Goal: Task Accomplishment & Management: Manage account settings

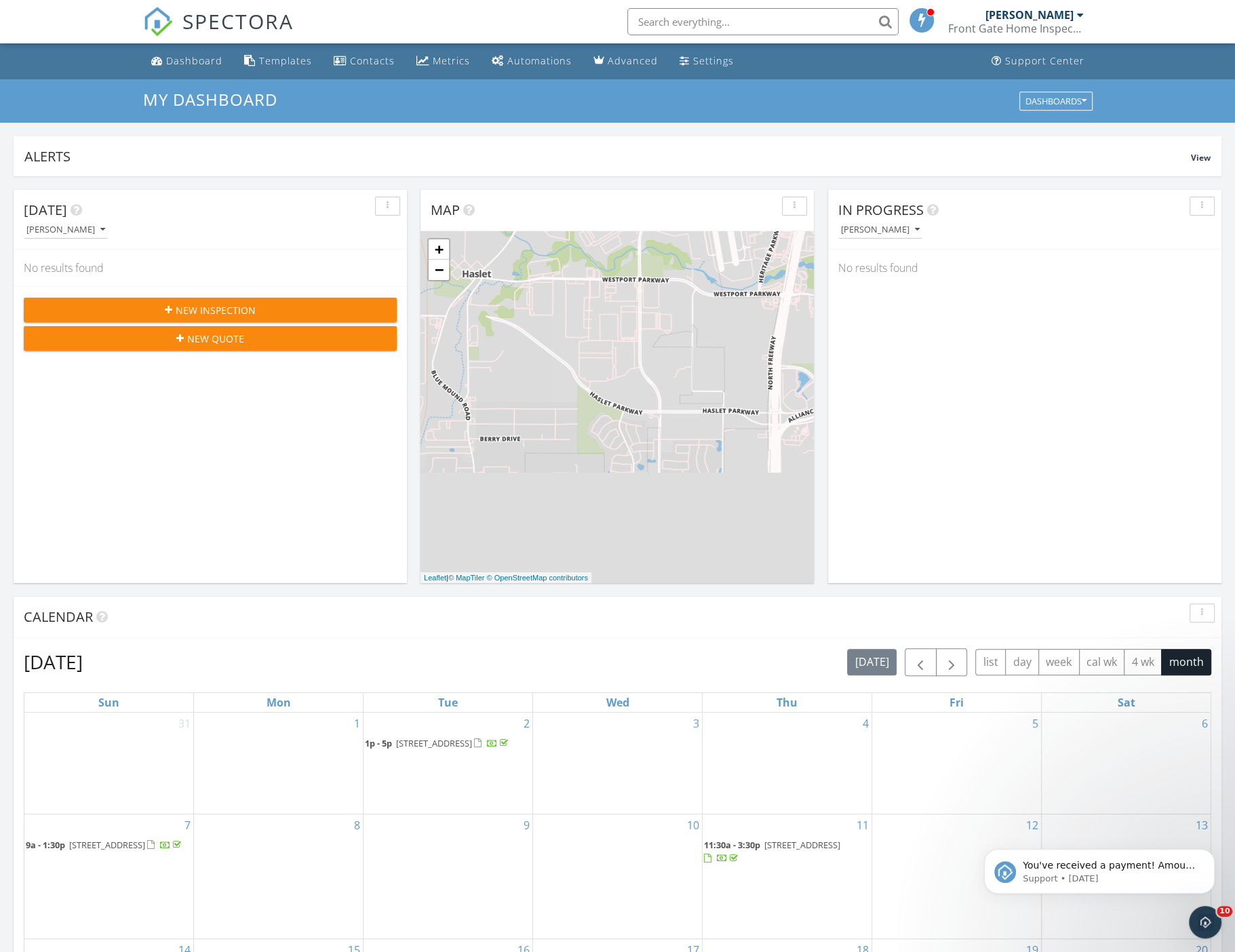
click at [1049, 15] on div "[PERSON_NAME]" at bounding box center [1030, 14] width 88 height 14
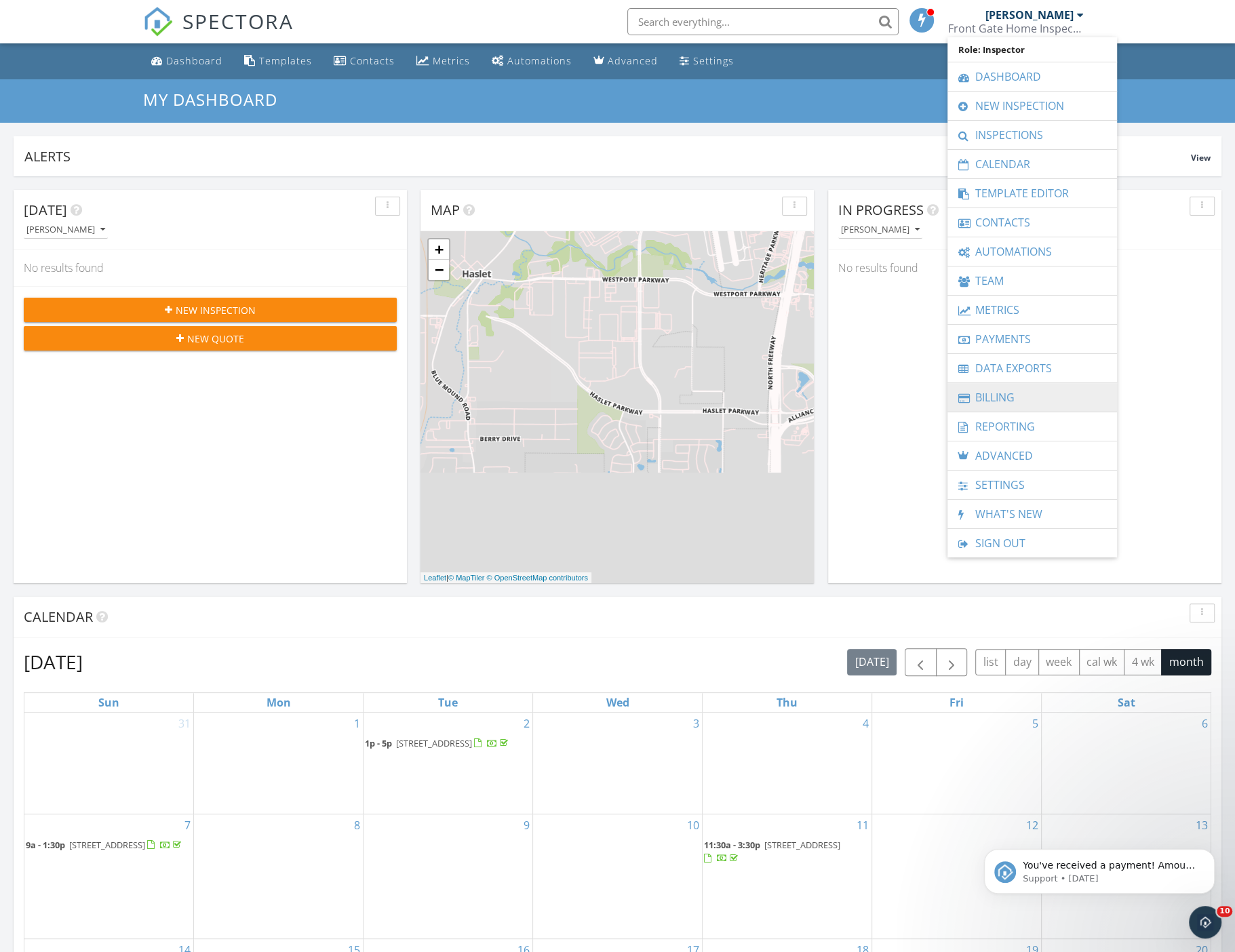
click at [1004, 393] on link "Billing" at bounding box center [1032, 397] width 156 height 28
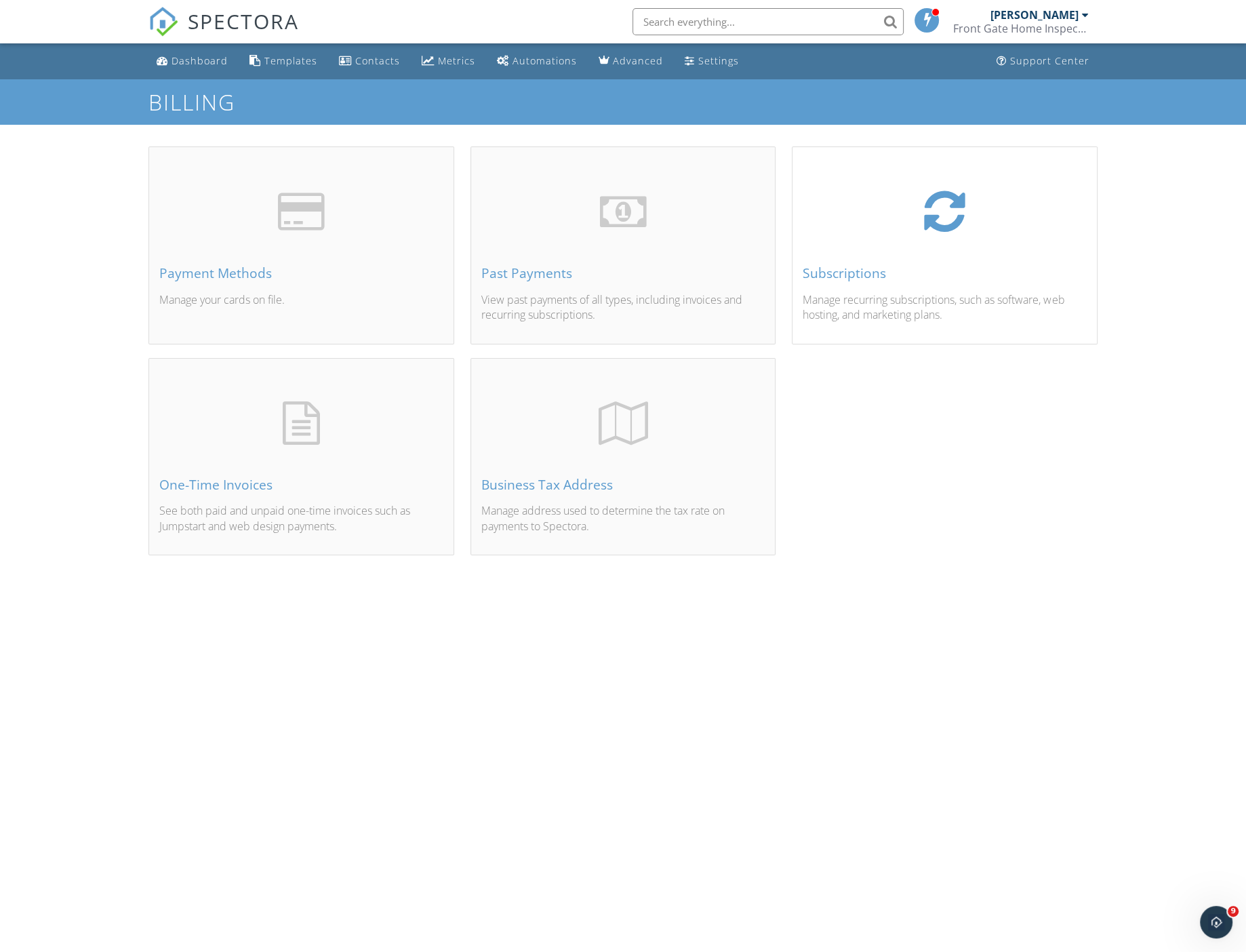
click at [922, 278] on div "Subscriptions" at bounding box center [944, 273] width 284 height 15
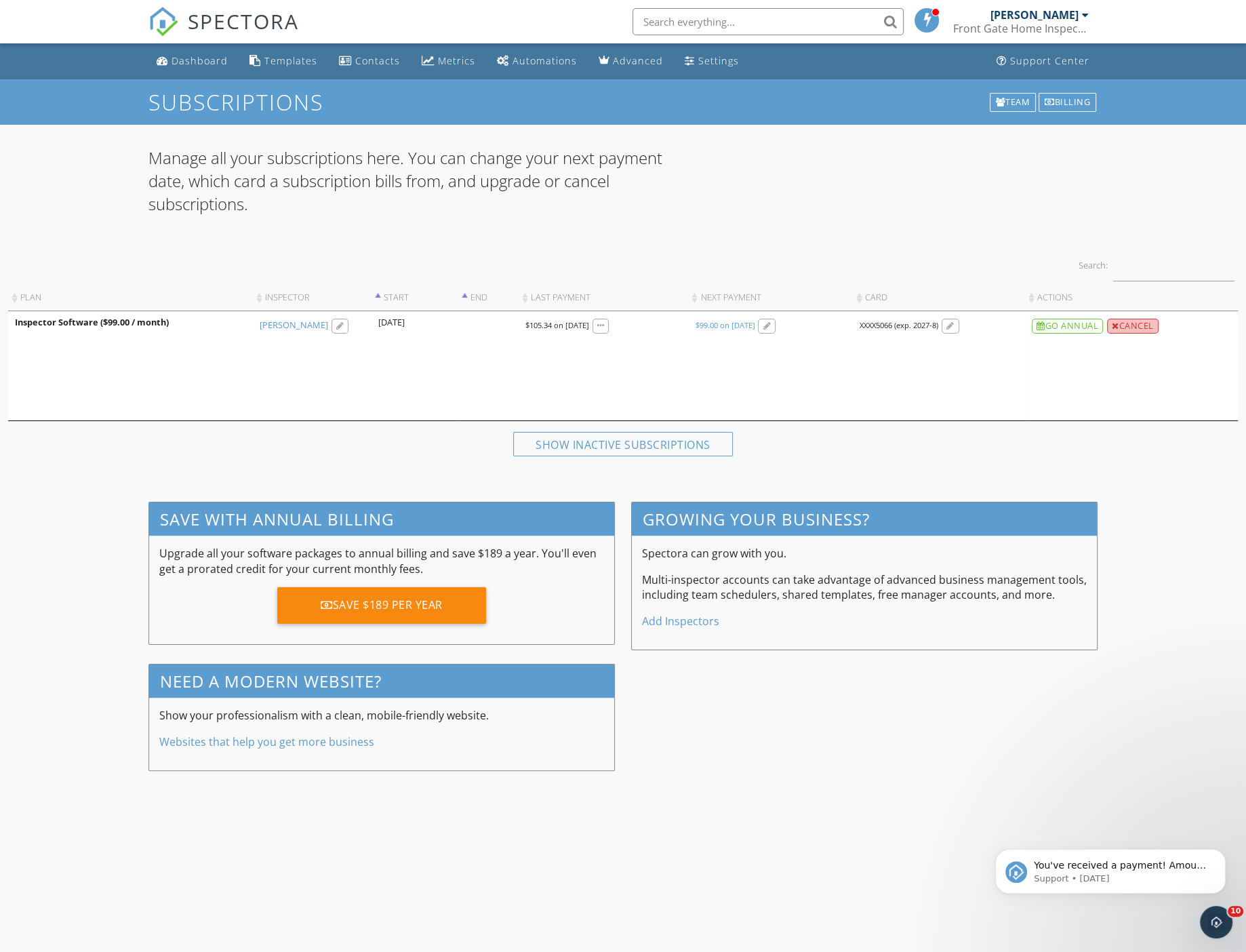
click at [1141, 320] on div "Cancel" at bounding box center [1133, 326] width 51 height 15
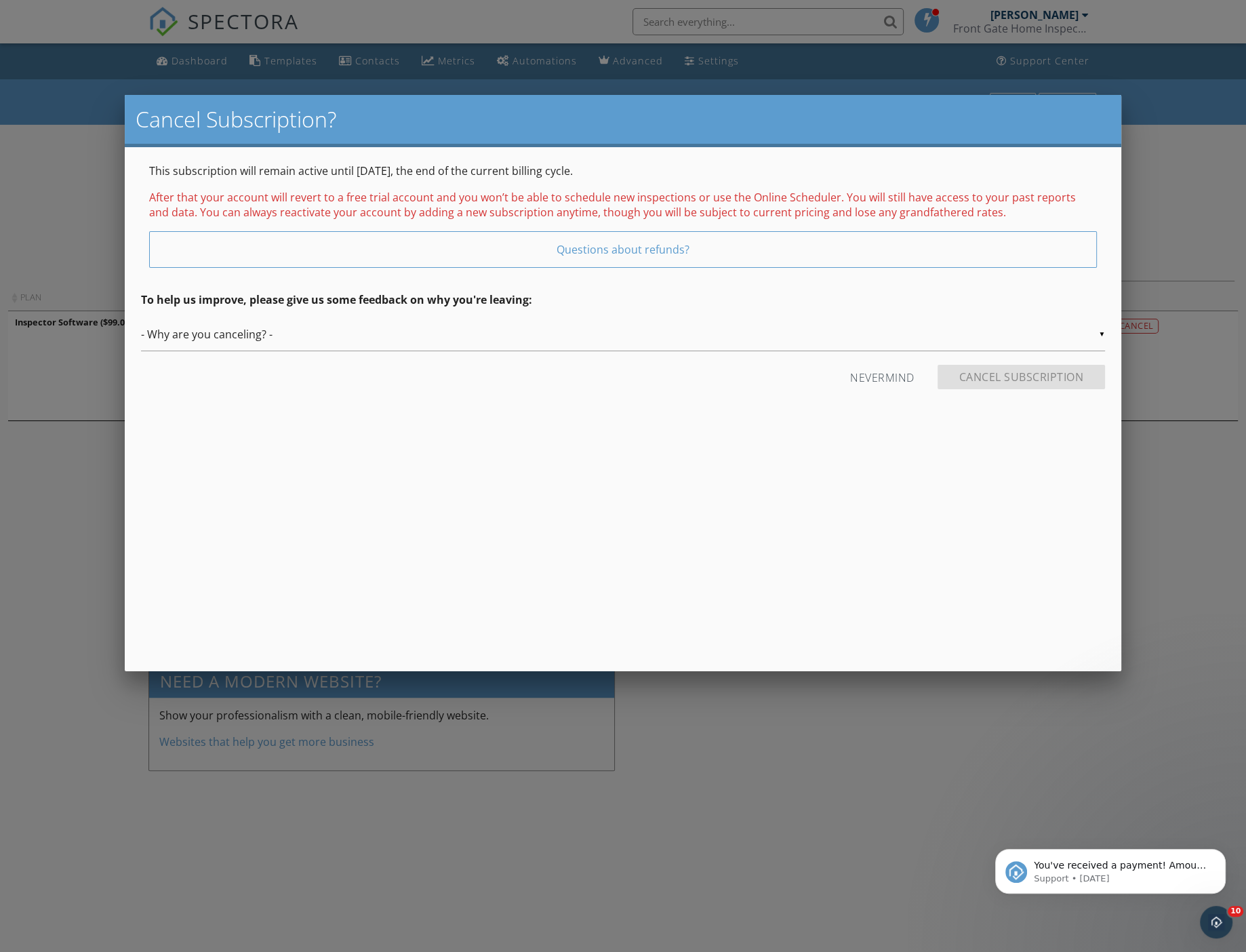
click at [290, 347] on div "▼ - Why are you canceling? - - Why are you canceling? - Temporary Being hired b…" at bounding box center [623, 334] width 964 height 33
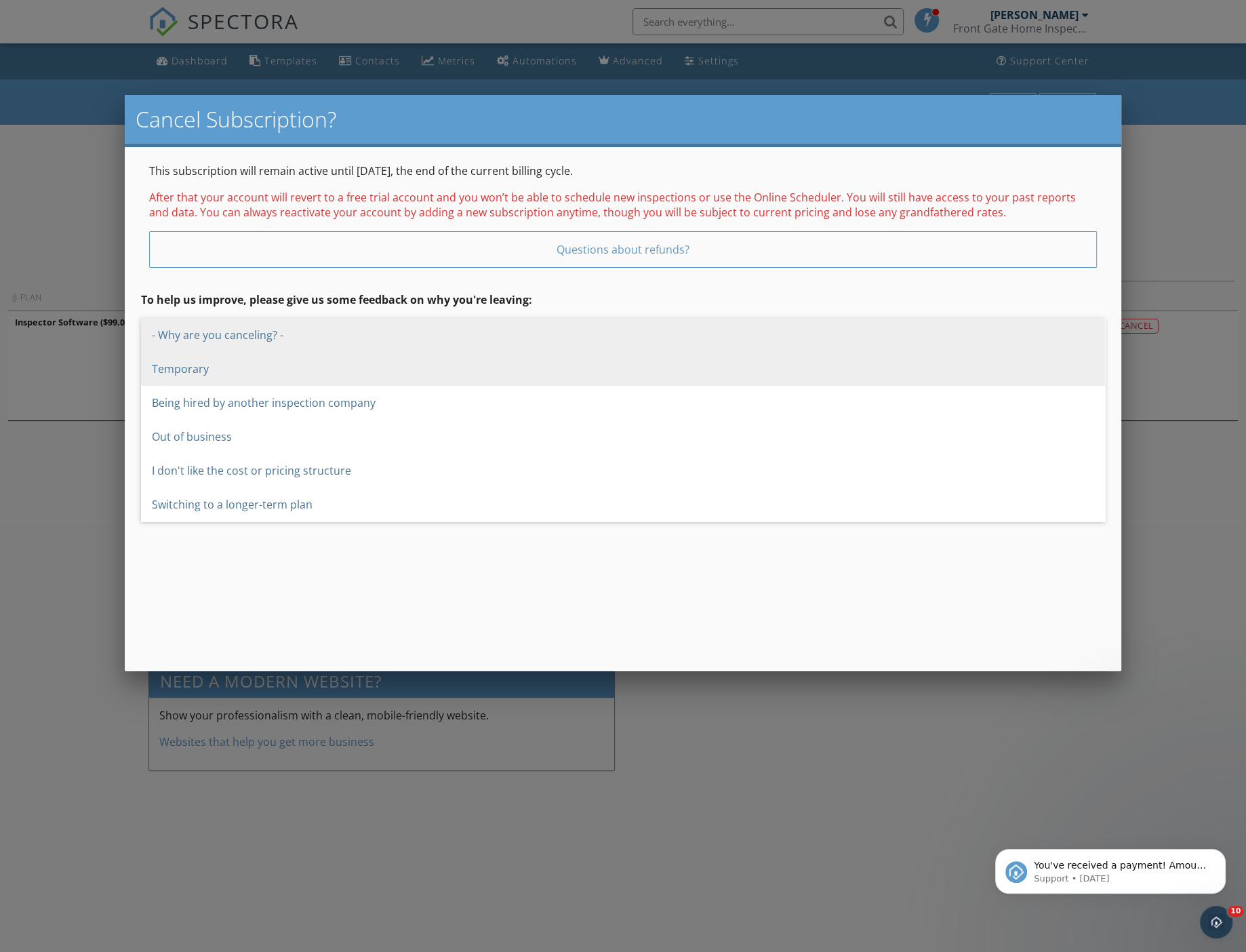
click at [204, 371] on span "Temporary" at bounding box center [623, 368] width 964 height 34
type input "Temporary"
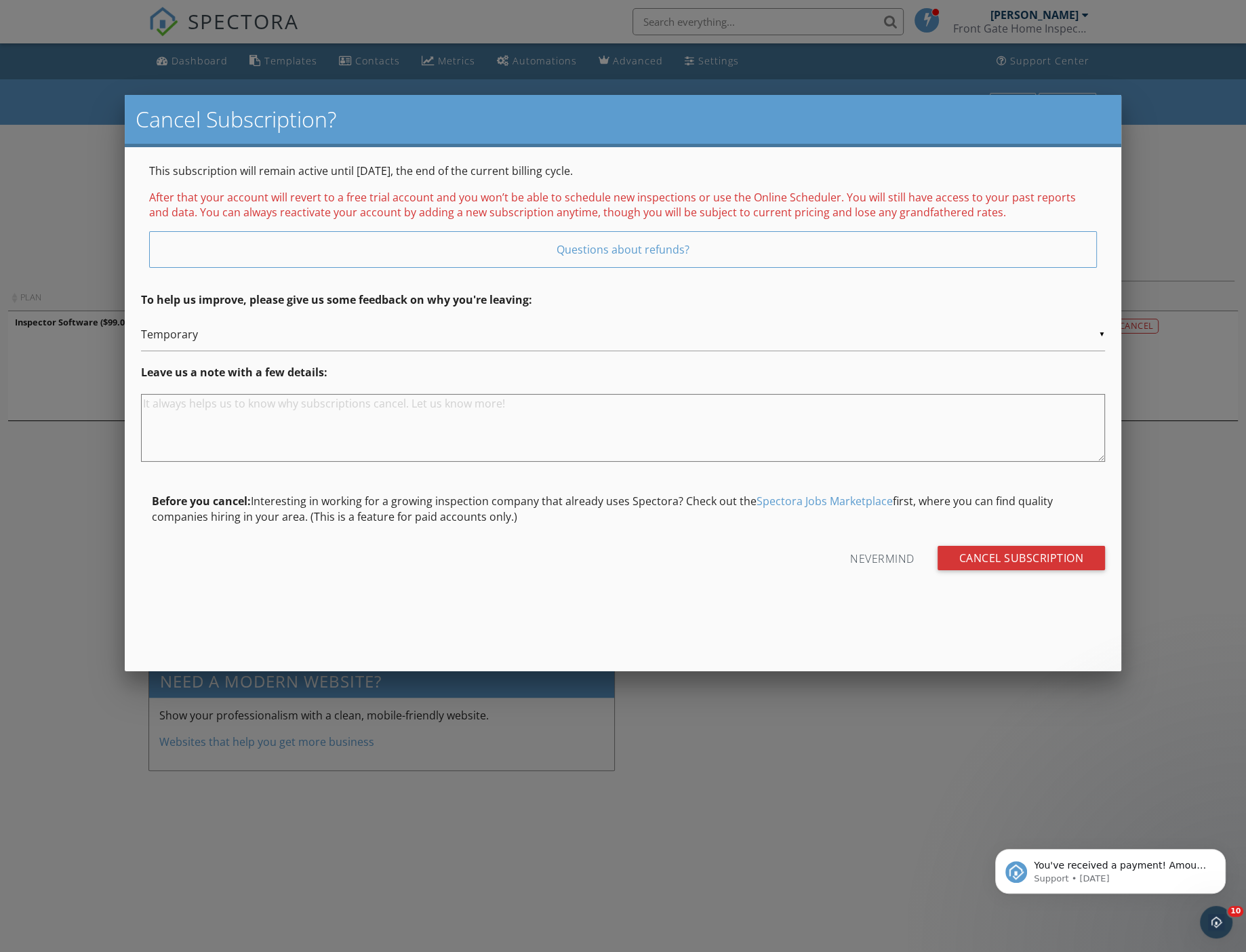
click at [300, 425] on textarea at bounding box center [623, 428] width 964 height 68
type textarea "D"
type textarea "Slow business. Will renew once inspections come in."
click at [1009, 558] on input "Cancel Subscription" at bounding box center [1021, 558] width 168 height 25
